Goal: Check status: Check status

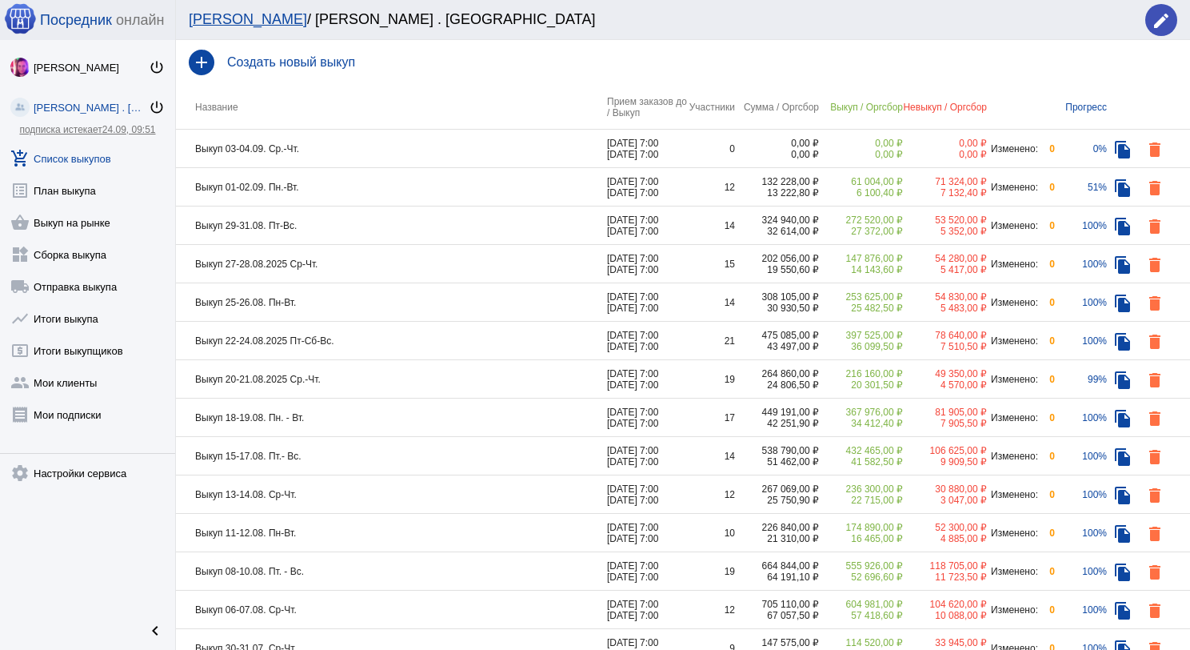
click at [346, 140] on td "Выкуп 03-04.09. Ср.-Чт." at bounding box center [391, 149] width 431 height 38
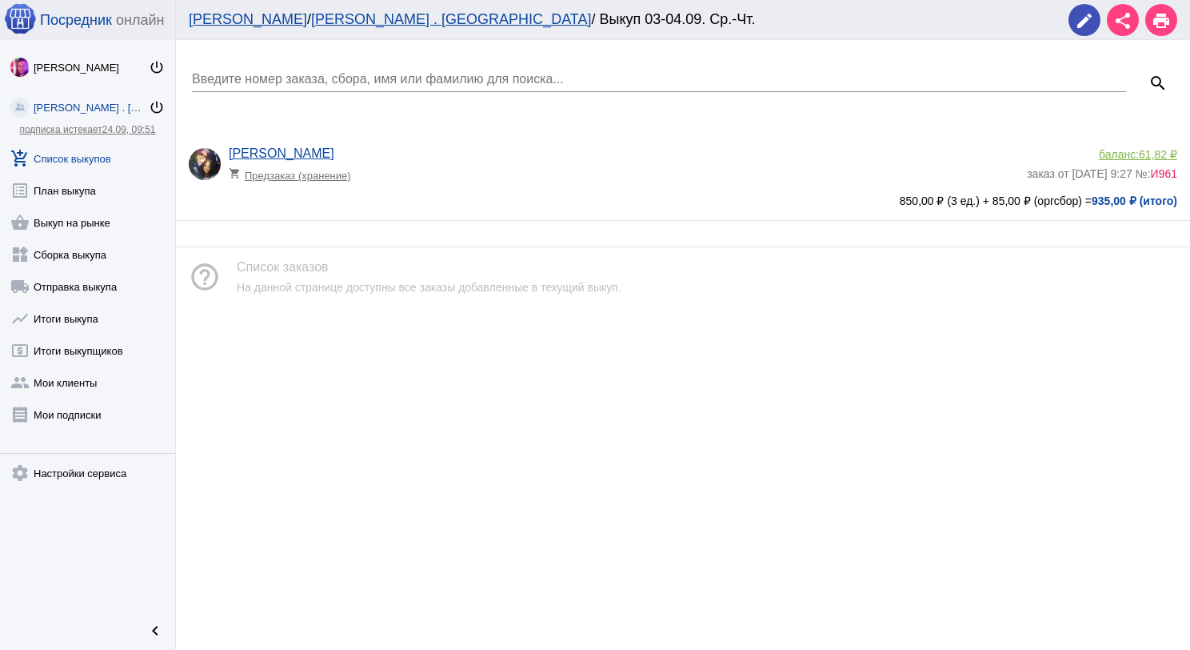
click at [479, 170] on app-delivery-type "shopping_cart Предзаказ (хранение)" at bounding box center [624, 171] width 790 height 21
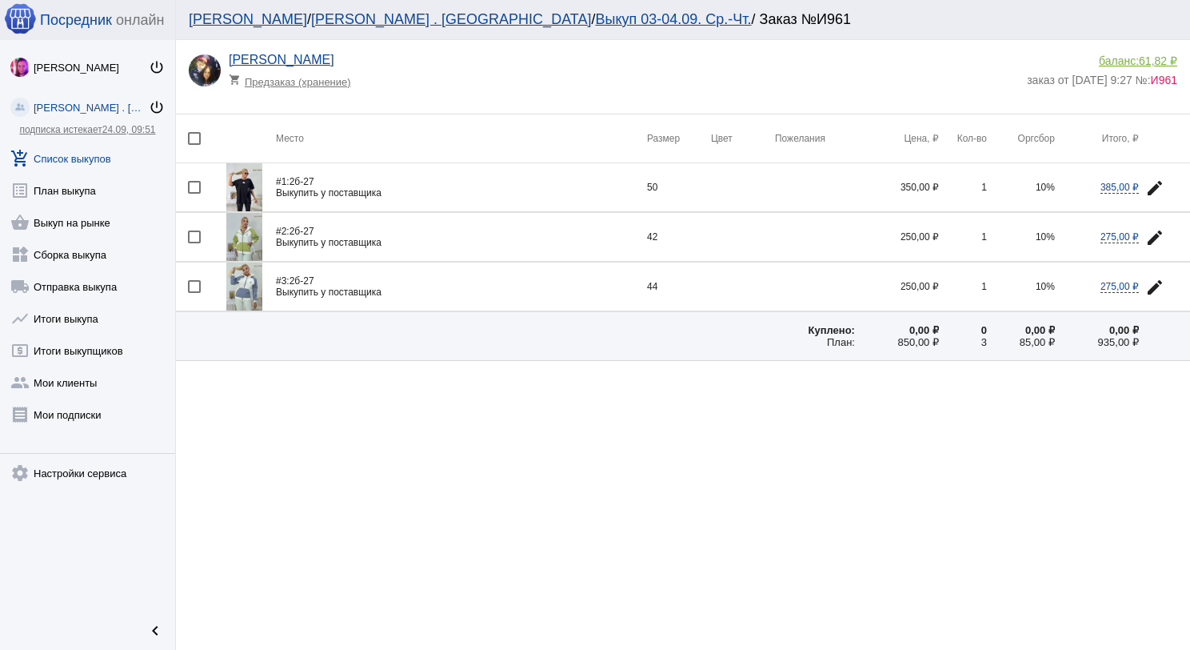
click at [246, 226] on img at bounding box center [244, 237] width 36 height 48
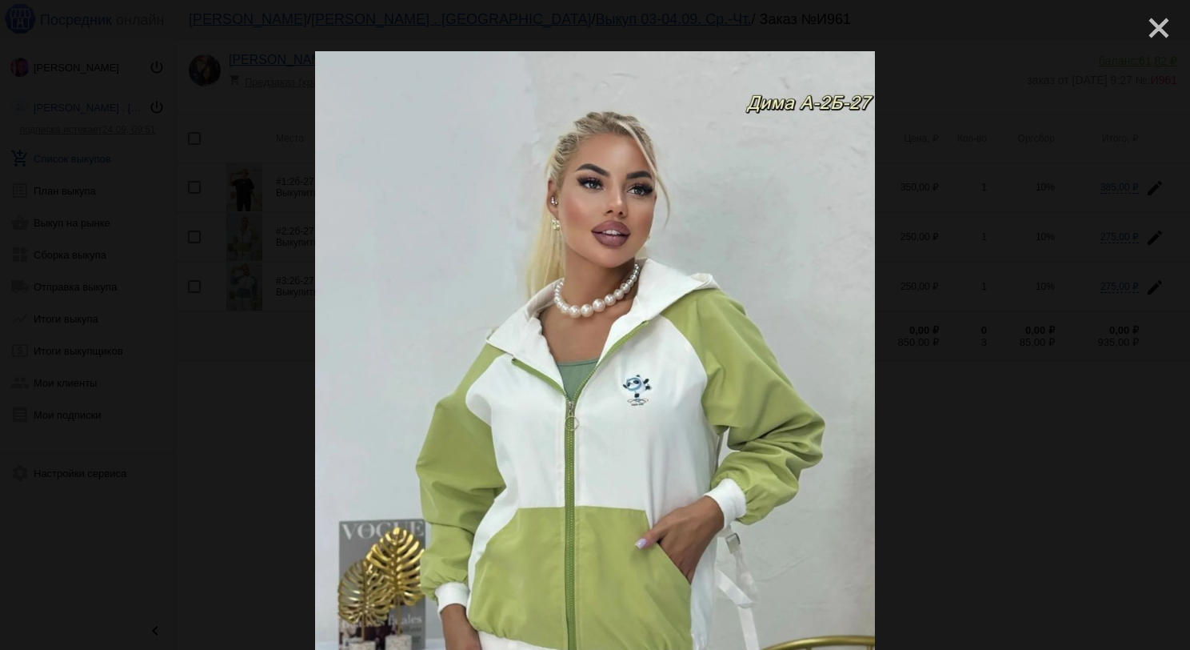
click at [1143, 23] on mat-icon "close" at bounding box center [1152, 21] width 19 height 19
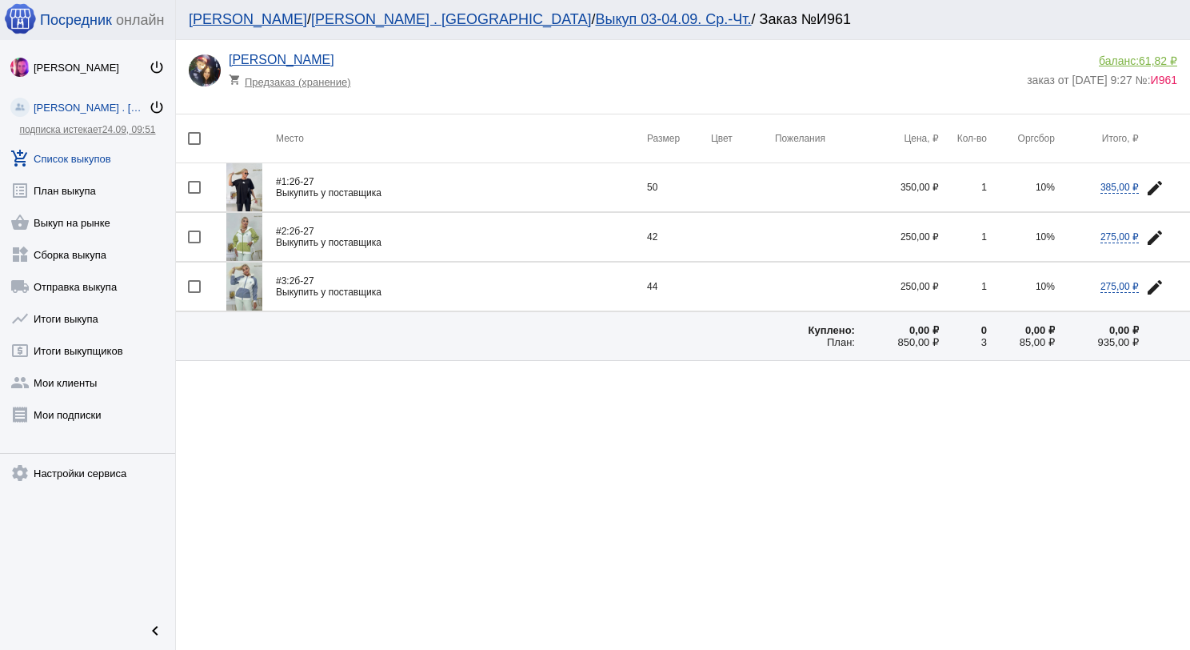
click at [238, 193] on img at bounding box center [244, 187] width 36 height 48
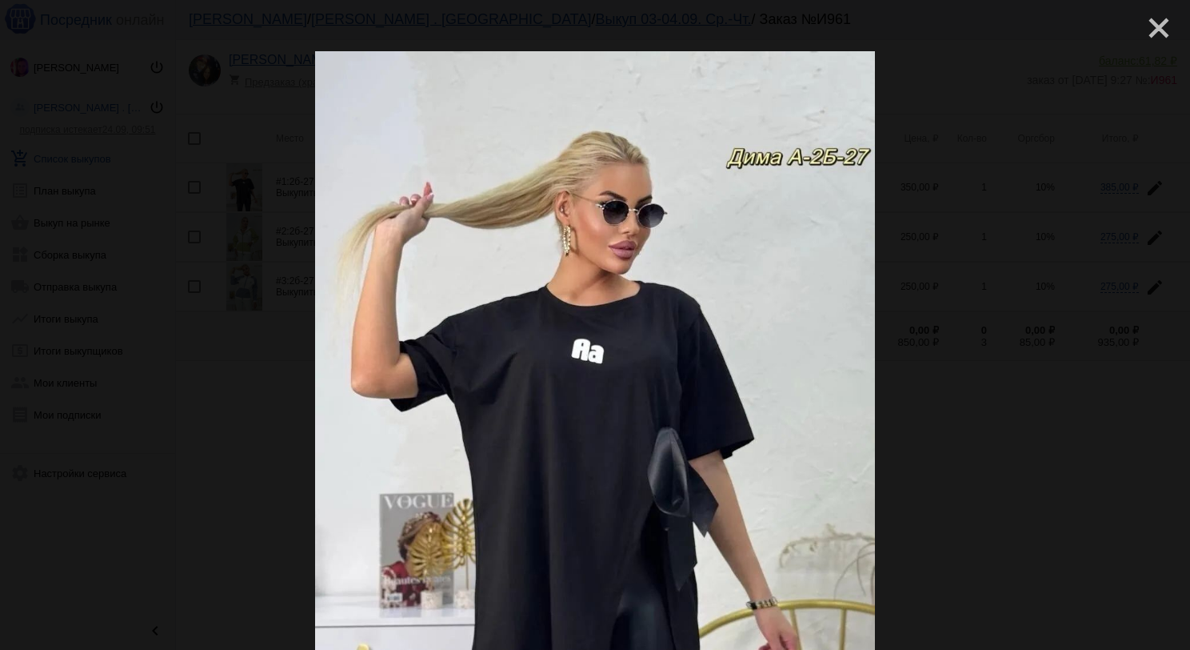
click at [1149, 31] on mat-icon "close" at bounding box center [1152, 21] width 19 height 19
